Goal: Find specific page/section: Find specific page/section

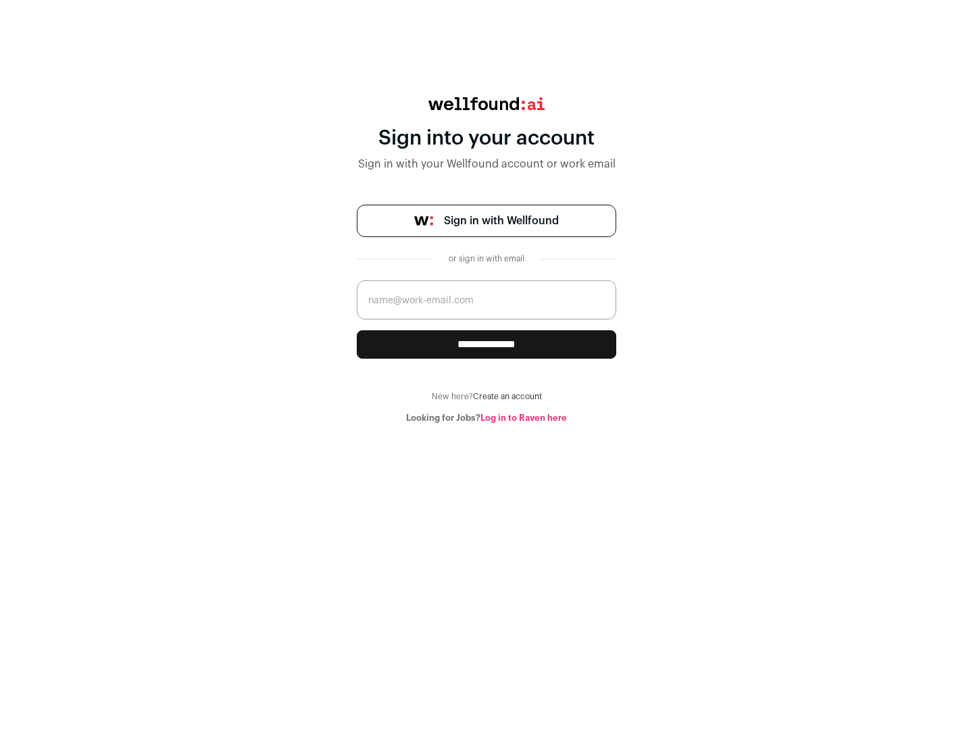
click at [501, 221] on span "Sign in with Wellfound" at bounding box center [501, 221] width 115 height 16
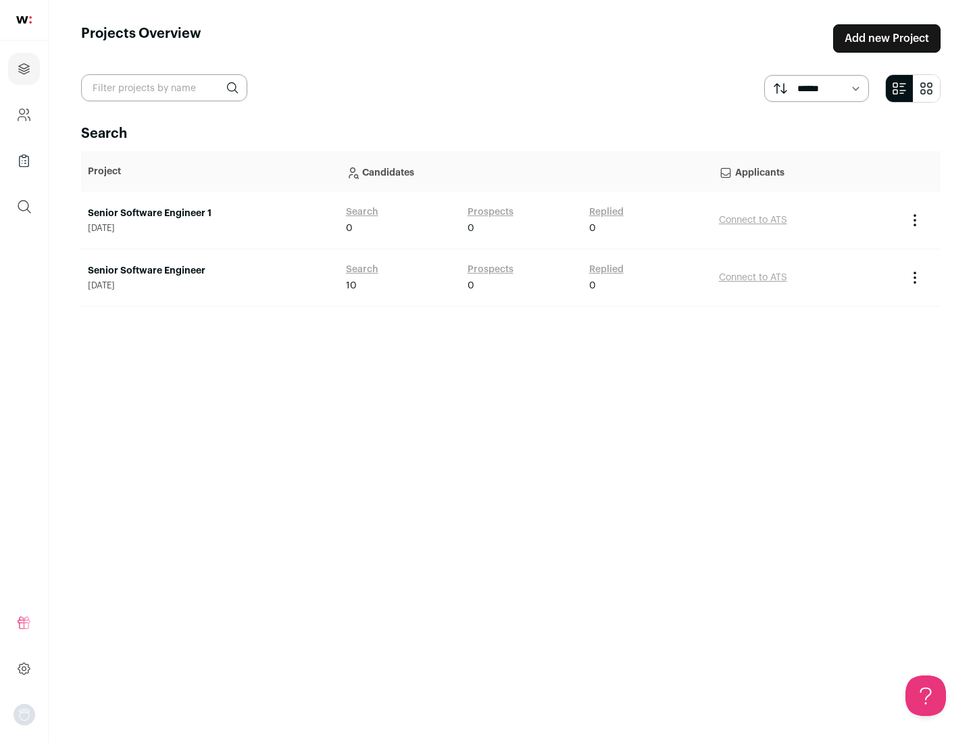
click at [210, 271] on link "Senior Software Engineer" at bounding box center [210, 271] width 245 height 14
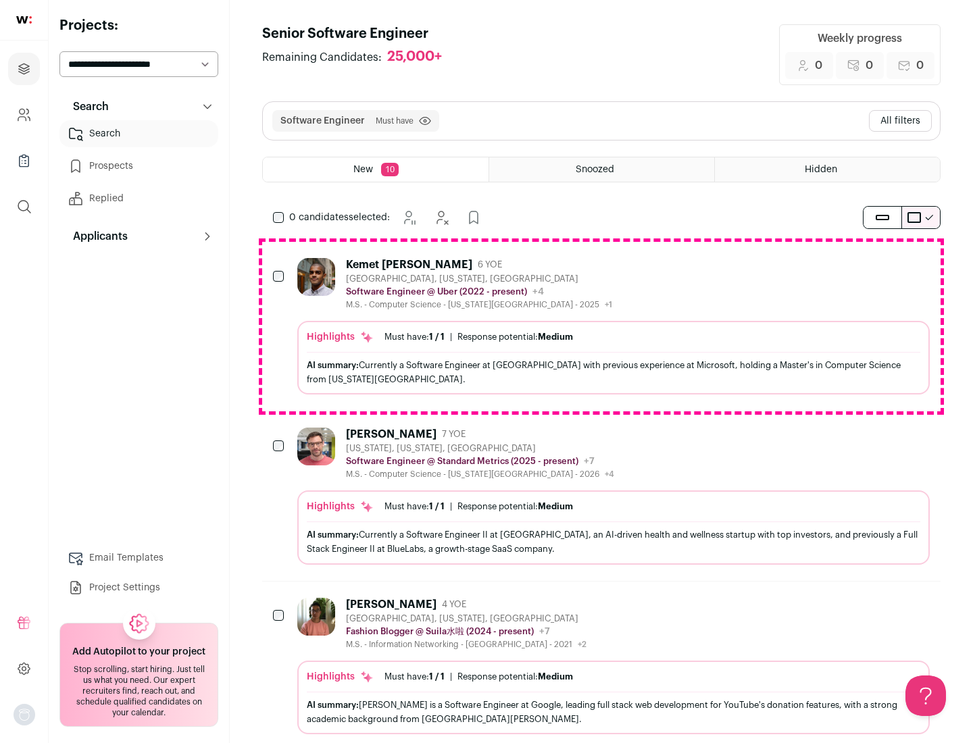
click at [602, 326] on div "Highlights Must have: 1 / 1 How many must haves have been fulfilled? | Response…" at bounding box center [613, 358] width 633 height 74
